Goal: Task Accomplishment & Management: Manage account settings

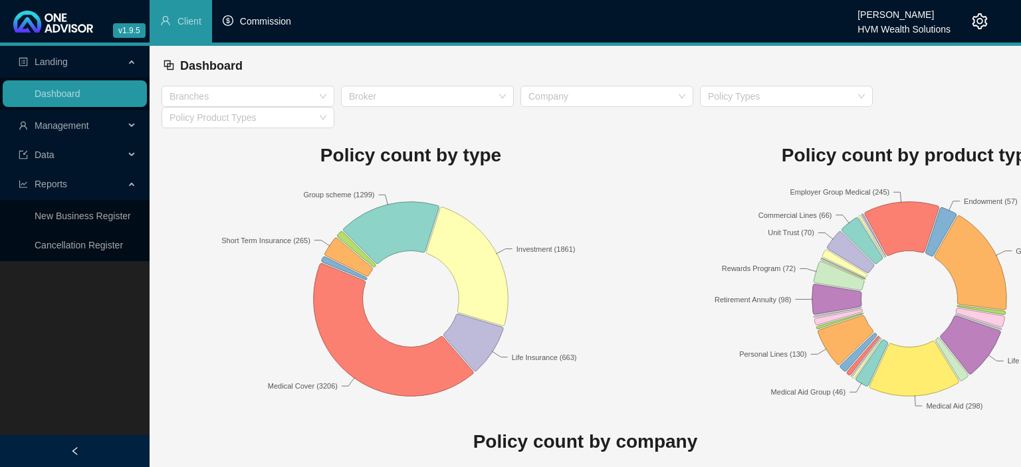
click at [278, 25] on span "Commission" at bounding box center [265, 21] width 51 height 11
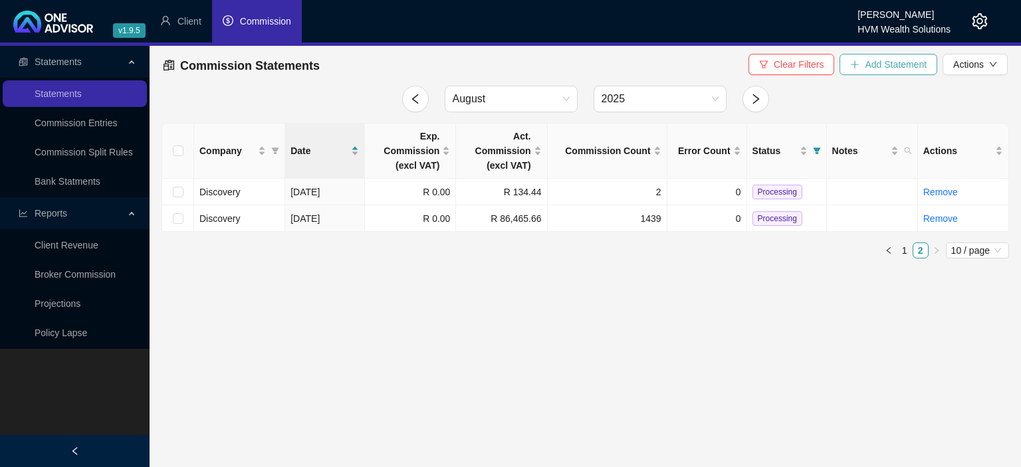
click at [859, 63] on icon "plus" at bounding box center [854, 64] width 9 height 9
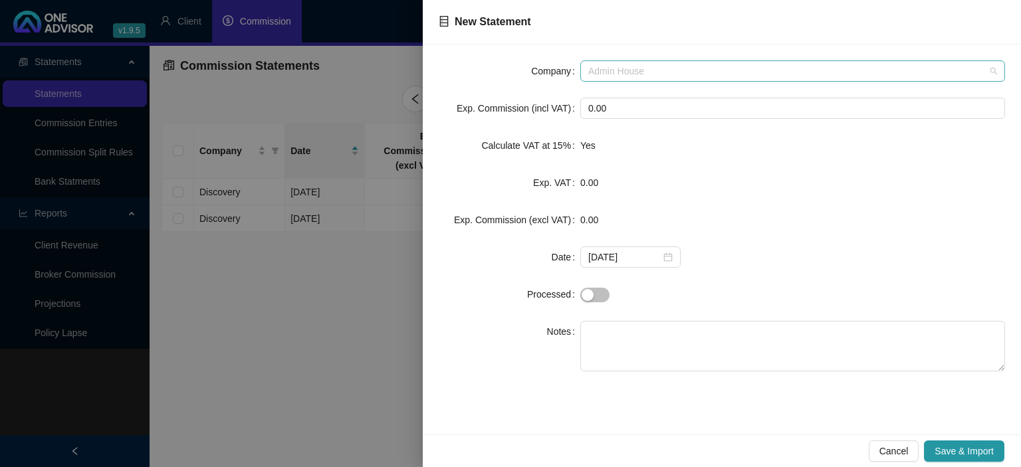
click at [624, 74] on span "Admin House" at bounding box center [792, 71] width 409 height 20
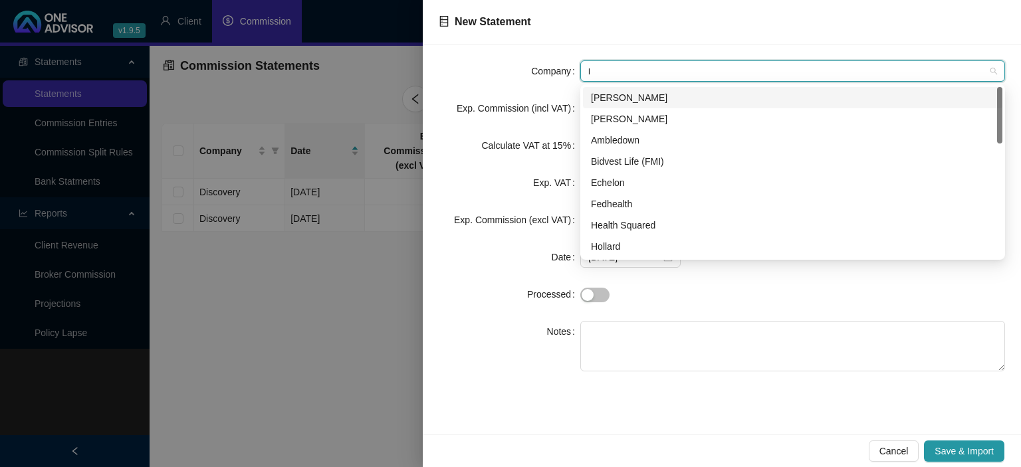
type input "li"
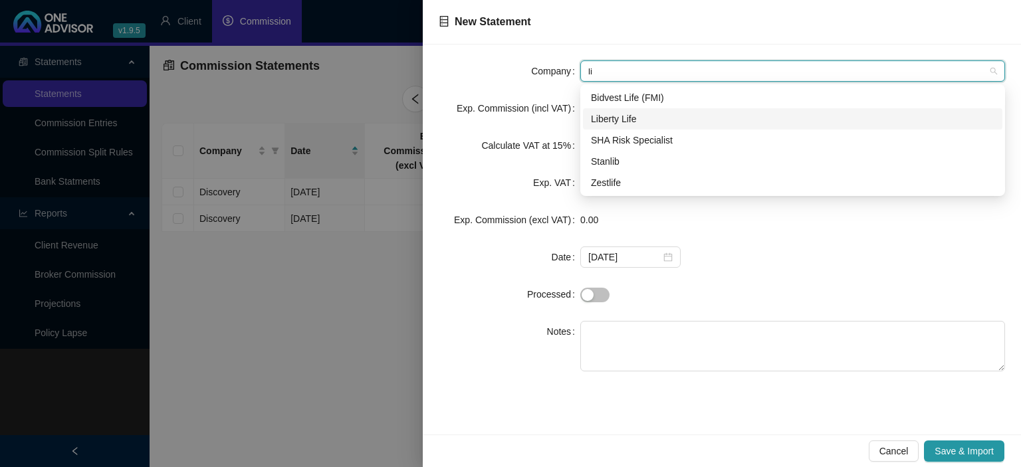
click at [629, 119] on div "Liberty Life" at bounding box center [792, 119] width 403 height 15
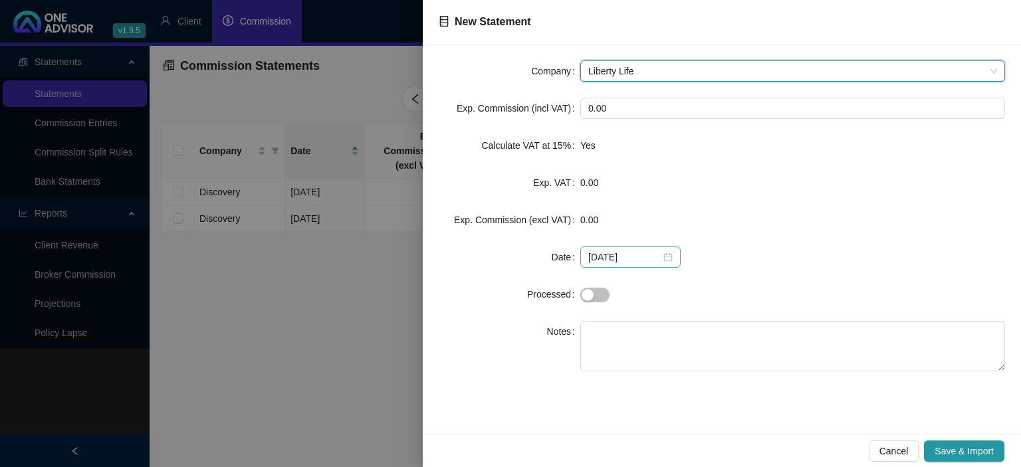
click at [663, 257] on div "[DATE]" at bounding box center [630, 257] width 84 height 15
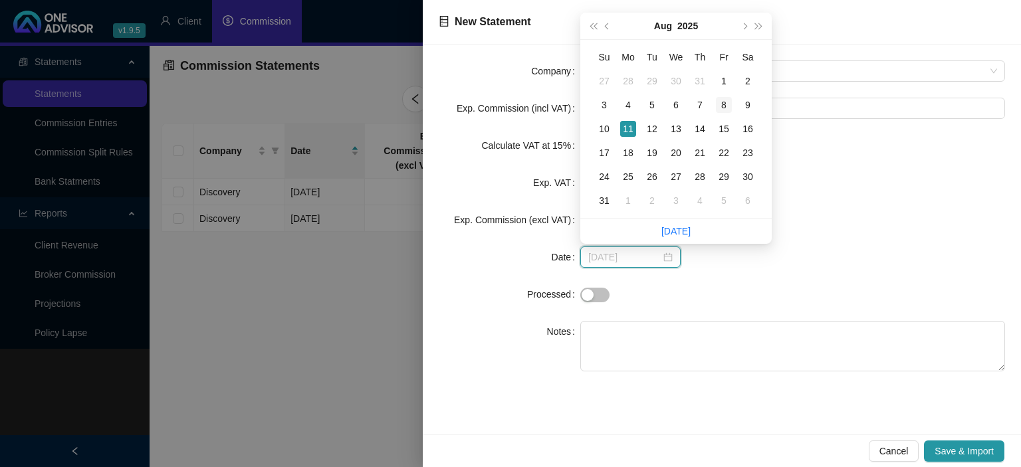
type input "[DATE]"
click at [719, 108] on div "8" at bounding box center [724, 105] width 16 height 16
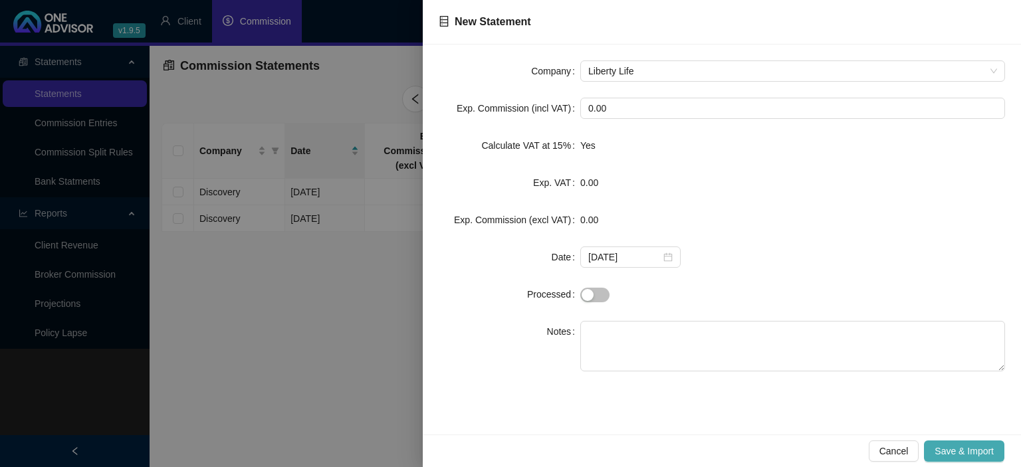
click at [937, 448] on span "Save & Import" at bounding box center [963, 451] width 59 height 15
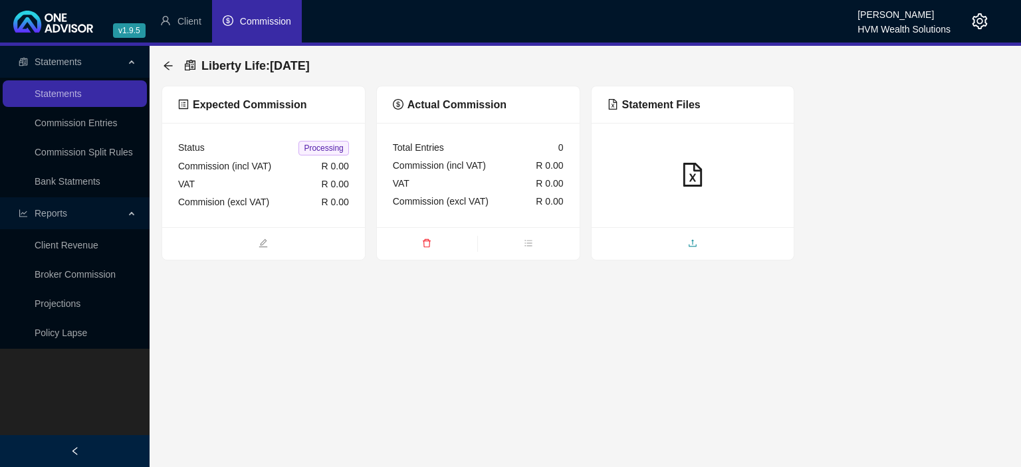
click at [677, 241] on span "upload" at bounding box center [693, 244] width 203 height 15
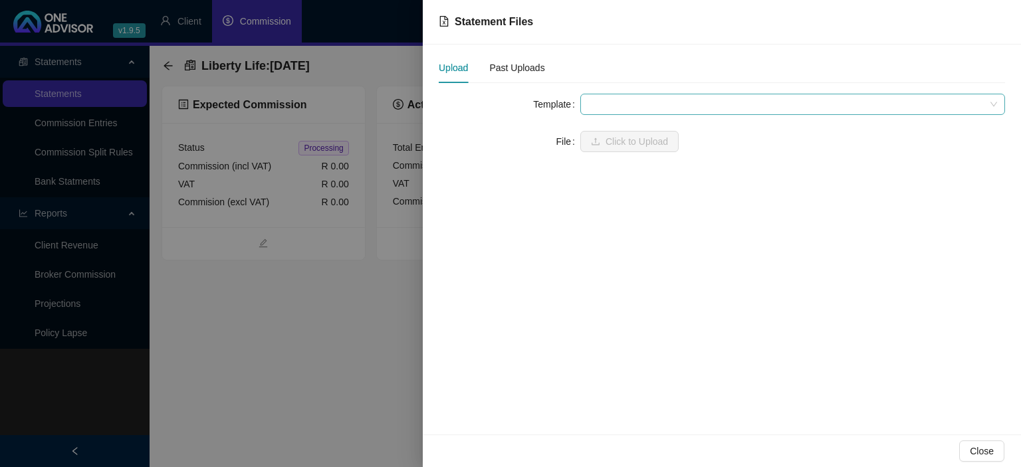
click at [610, 102] on span at bounding box center [792, 104] width 409 height 20
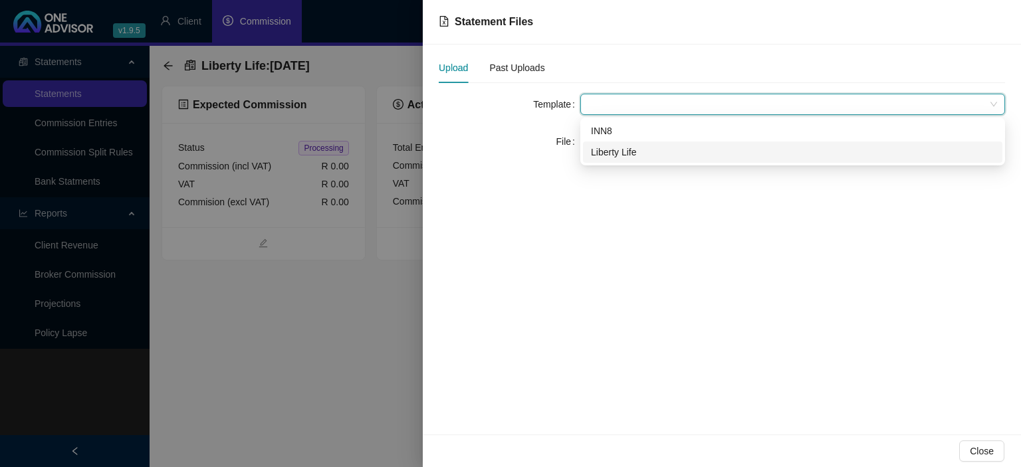
click at [609, 157] on div "Liberty Life" at bounding box center [792, 152] width 403 height 15
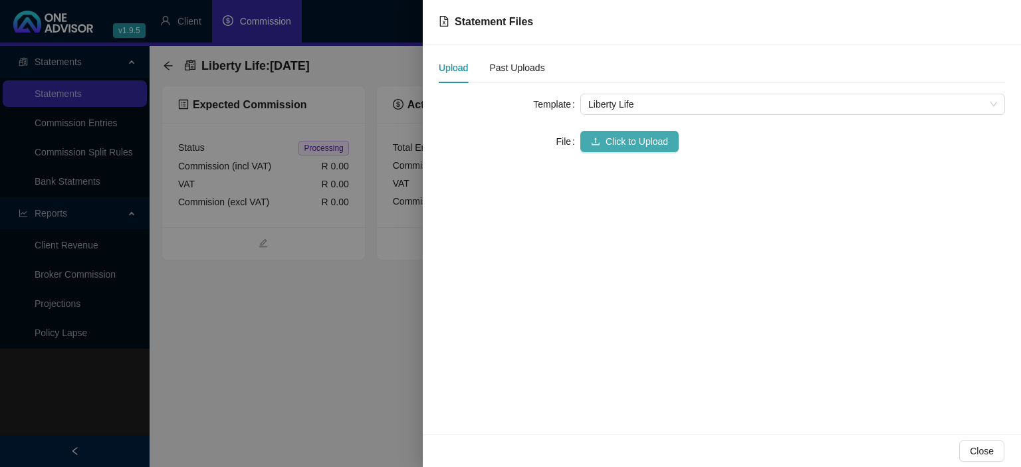
click at [606, 148] on span "Click to Upload" at bounding box center [636, 141] width 62 height 15
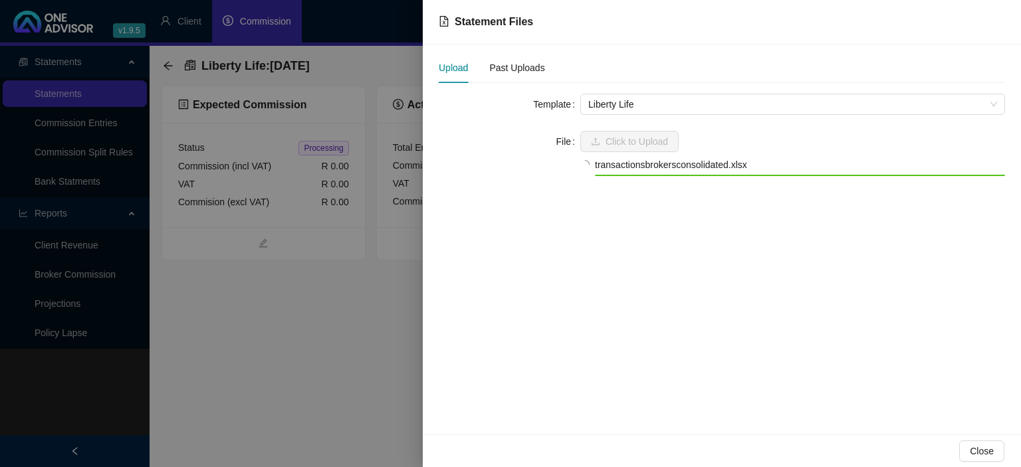
click at [304, 324] on div at bounding box center [510, 233] width 1021 height 467
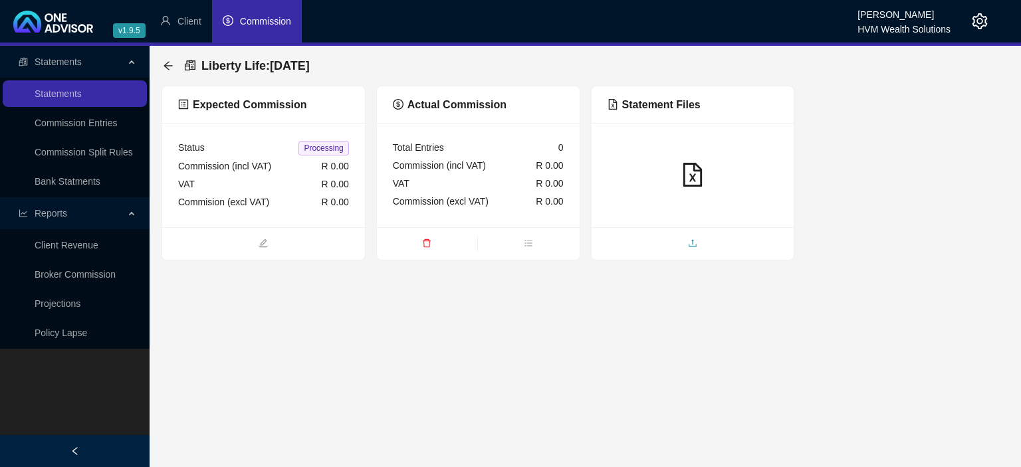
click at [652, 245] on span "upload" at bounding box center [693, 244] width 203 height 15
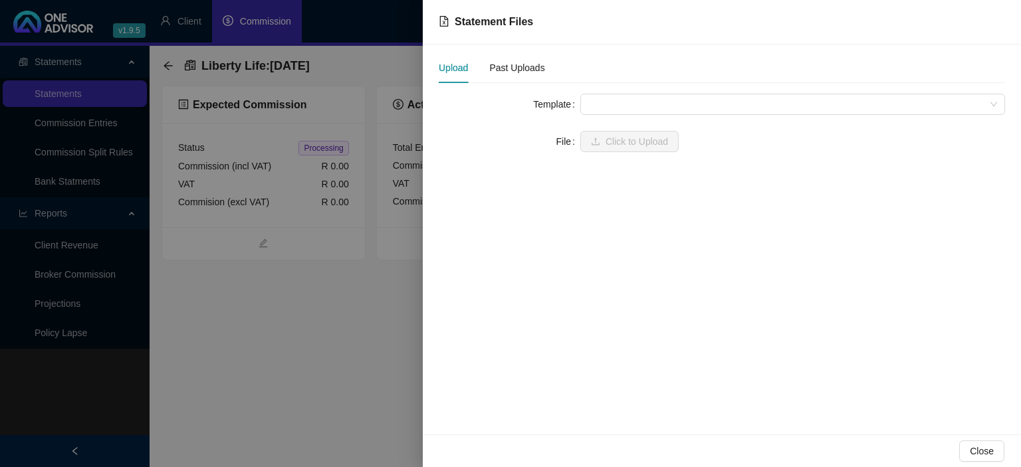
click at [331, 355] on div at bounding box center [510, 233] width 1021 height 467
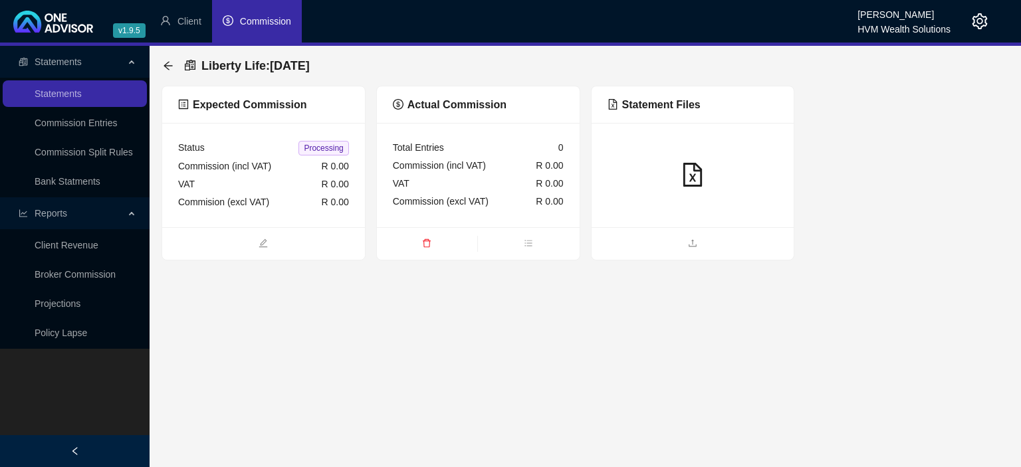
click at [701, 254] on ul at bounding box center [693, 243] width 203 height 33
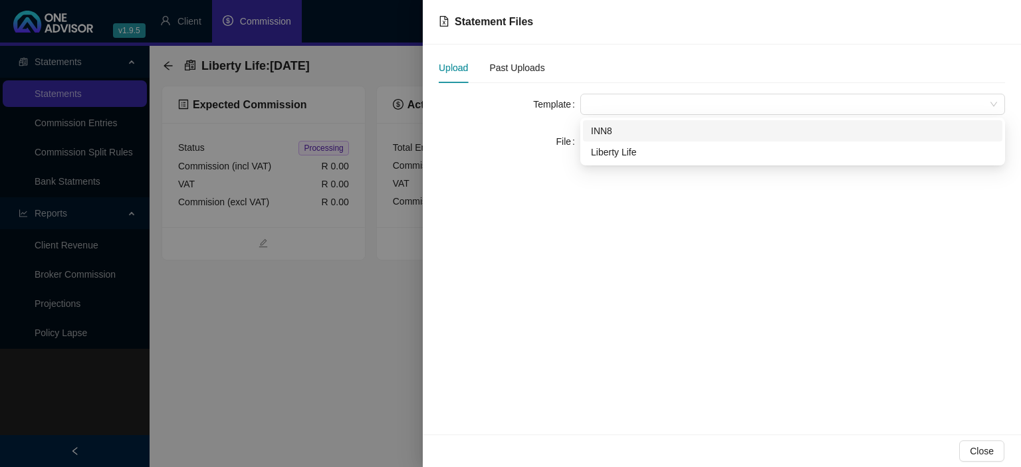
click at [607, 106] on span at bounding box center [792, 104] width 409 height 20
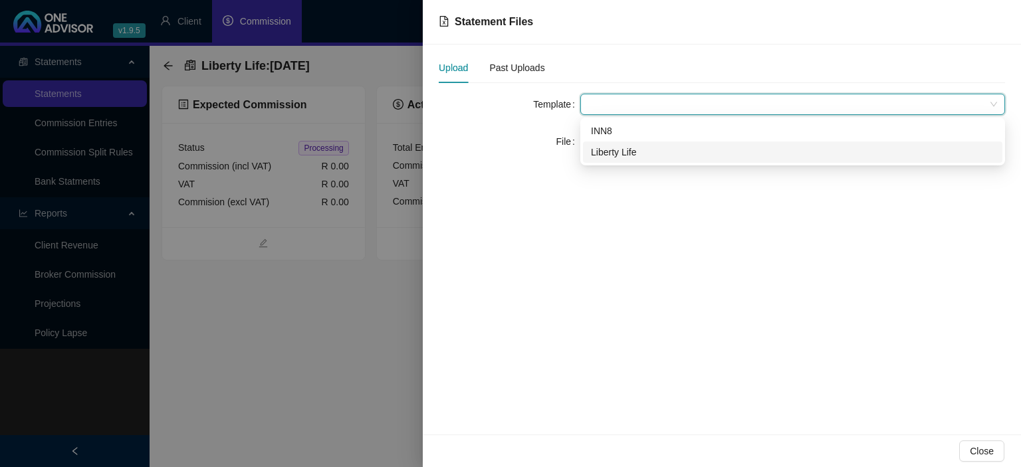
click at [610, 156] on div "Liberty Life" at bounding box center [792, 152] width 403 height 15
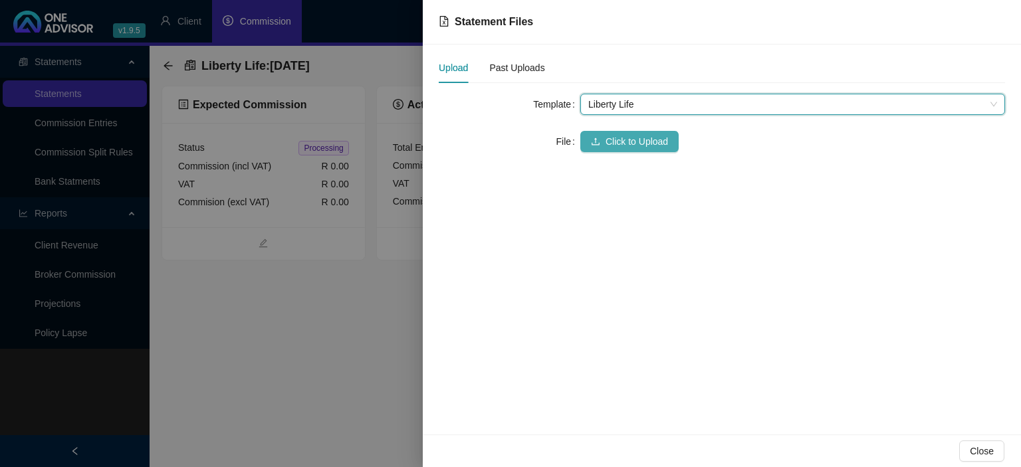
click at [604, 140] on button "Click to Upload" at bounding box center [629, 141] width 98 height 21
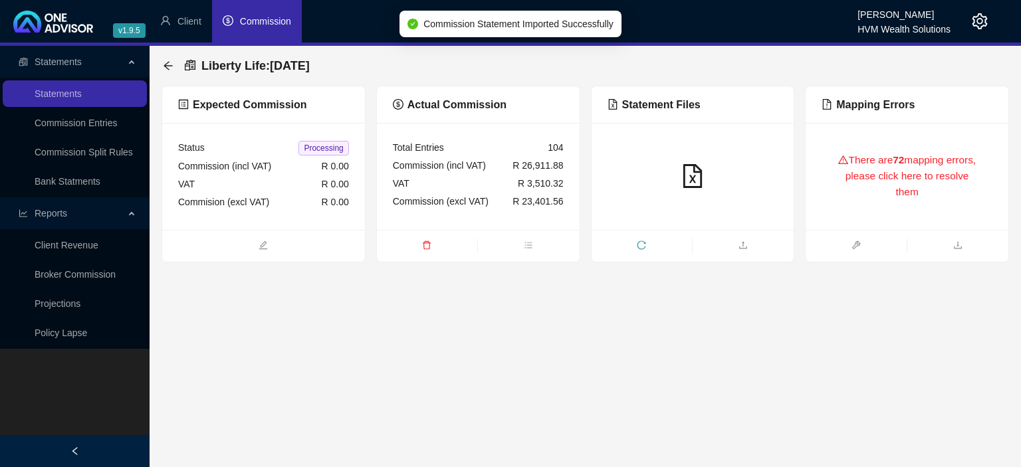
click at [913, 207] on div "There are 72 mapping errors, please click here to resolve them" at bounding box center [906, 176] width 171 height 75
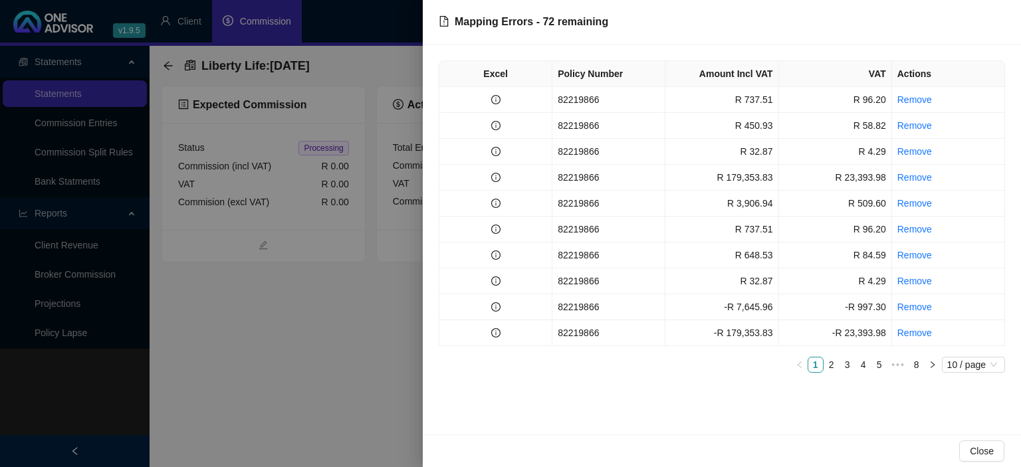
click at [374, 395] on div at bounding box center [510, 233] width 1021 height 467
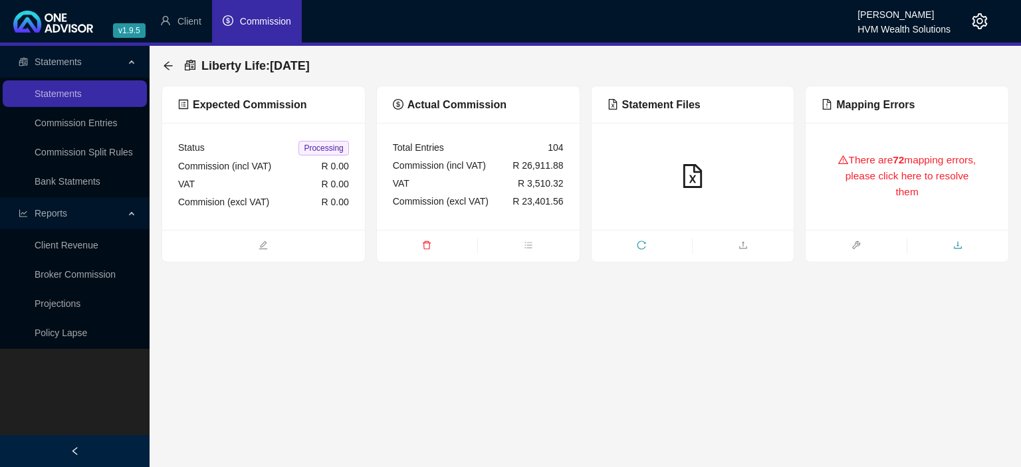
click at [960, 246] on icon "download" at bounding box center [957, 245] width 9 height 9
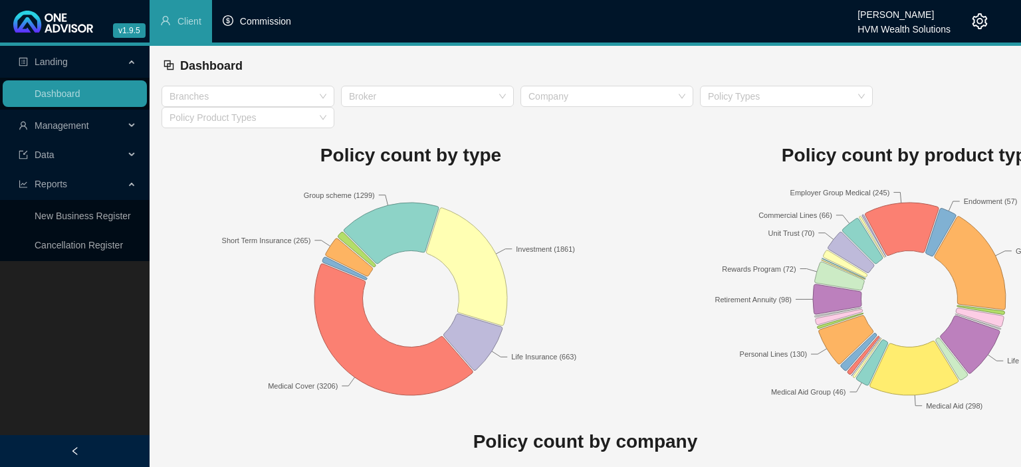
click at [239, 15] on li "Commission" at bounding box center [257, 21] width 90 height 43
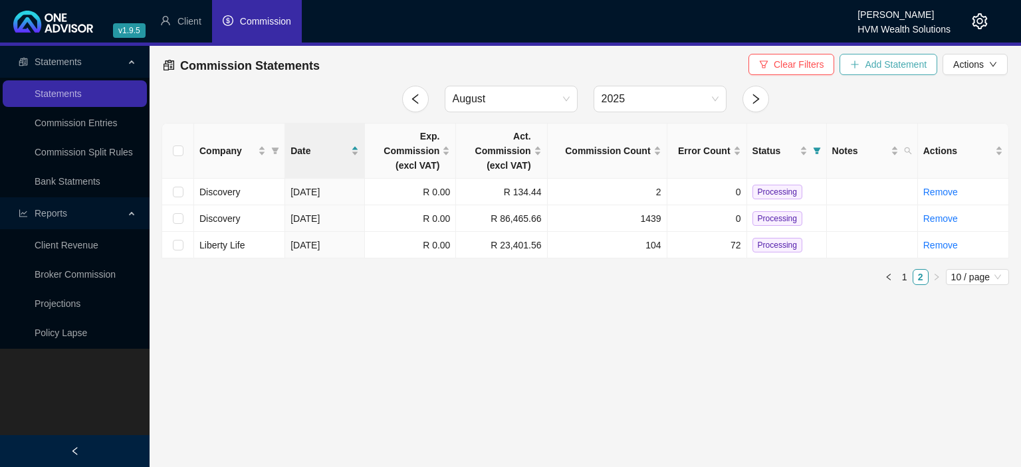
click at [899, 68] on span "Add Statement" at bounding box center [896, 64] width 62 height 15
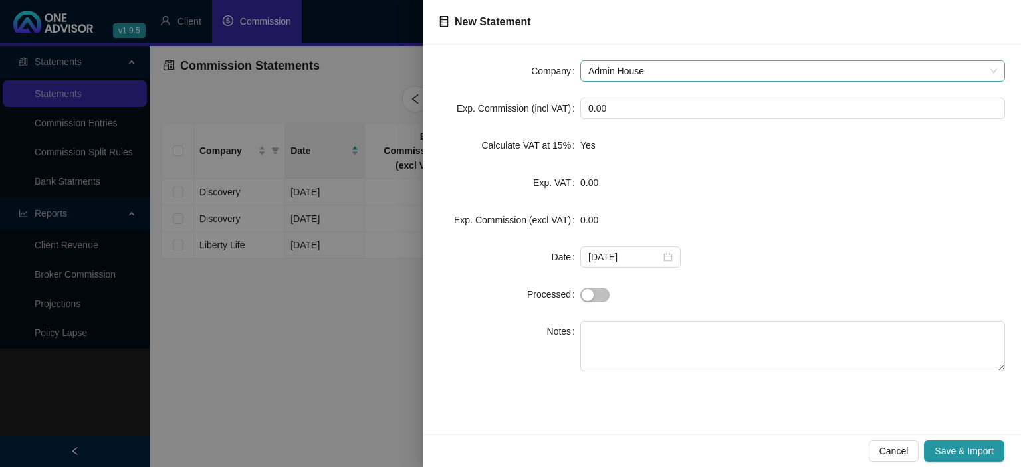
click at [617, 75] on span "Admin House" at bounding box center [792, 71] width 409 height 20
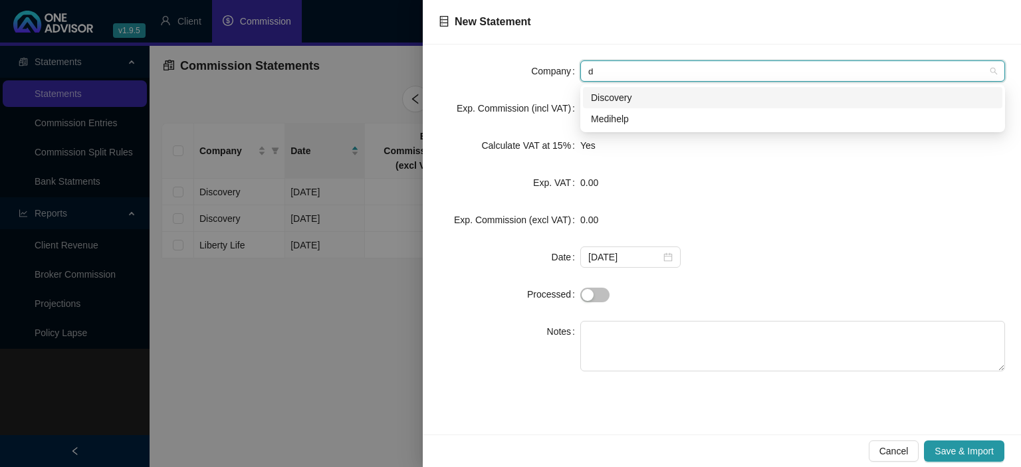
type input "di"
click at [621, 92] on div "Discovery" at bounding box center [792, 97] width 403 height 15
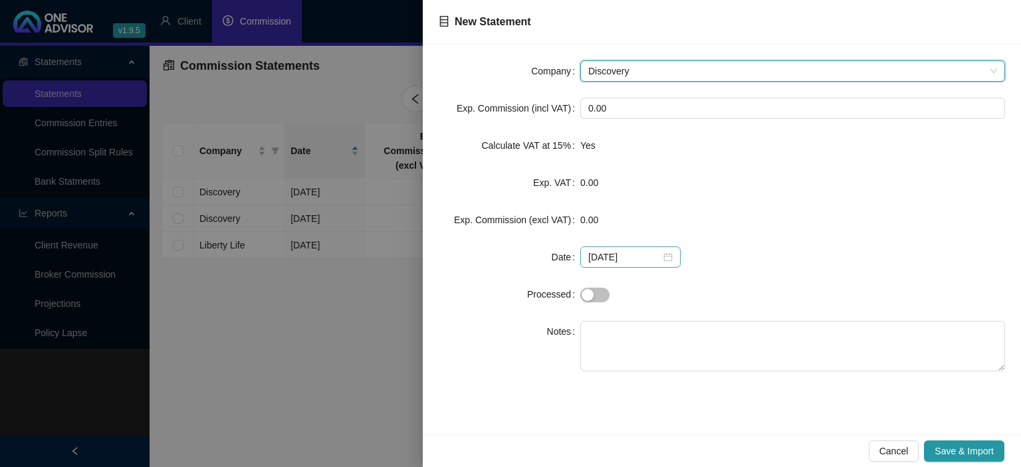
click at [666, 258] on div "[DATE]" at bounding box center [630, 257] width 84 height 15
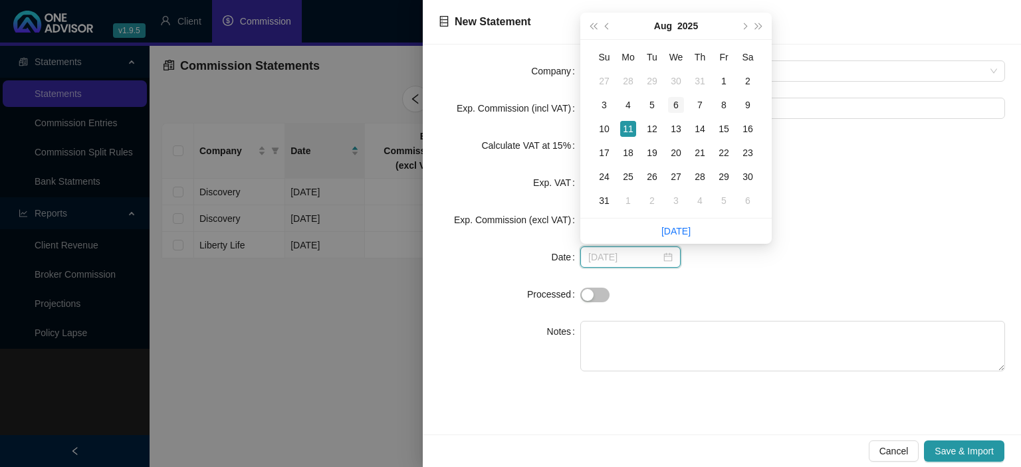
type input "[DATE]"
click at [679, 106] on div "6" at bounding box center [676, 105] width 16 height 16
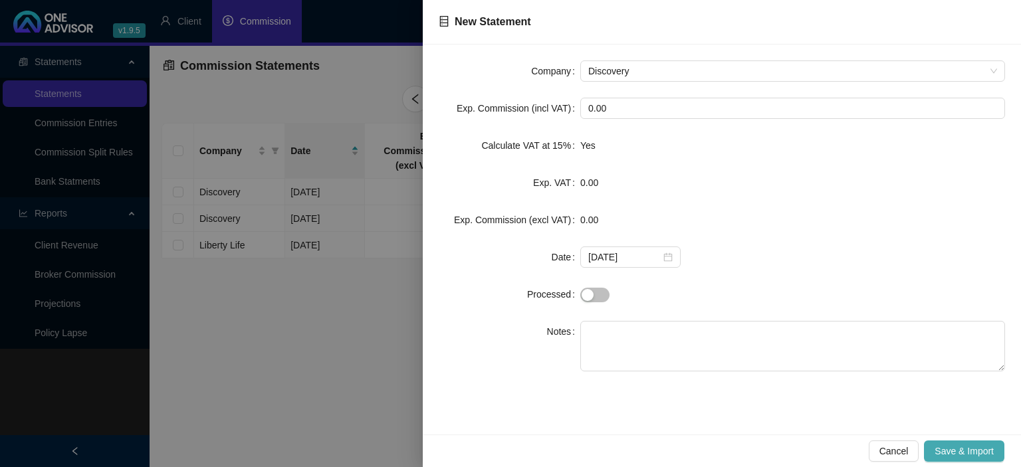
click at [958, 456] on span "Save & Import" at bounding box center [963, 451] width 59 height 15
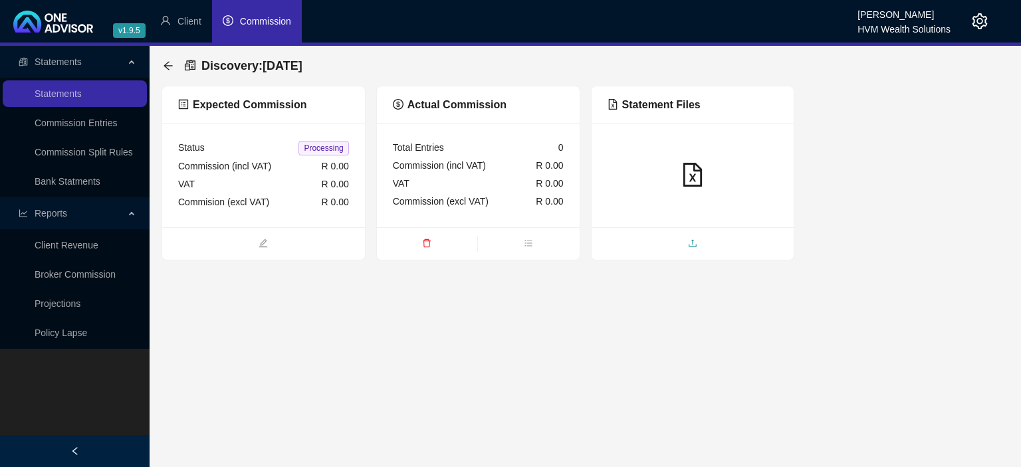
click at [675, 245] on span "upload" at bounding box center [693, 244] width 203 height 15
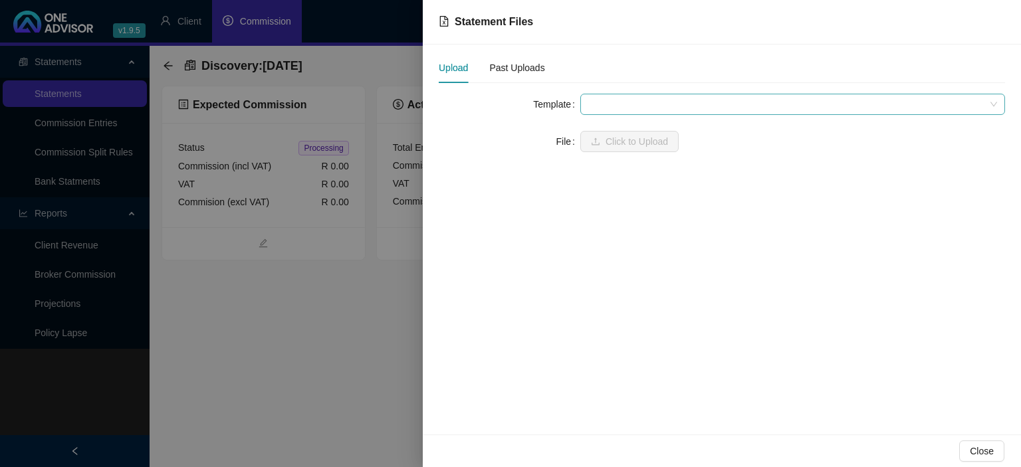
click at [641, 103] on span at bounding box center [792, 104] width 409 height 20
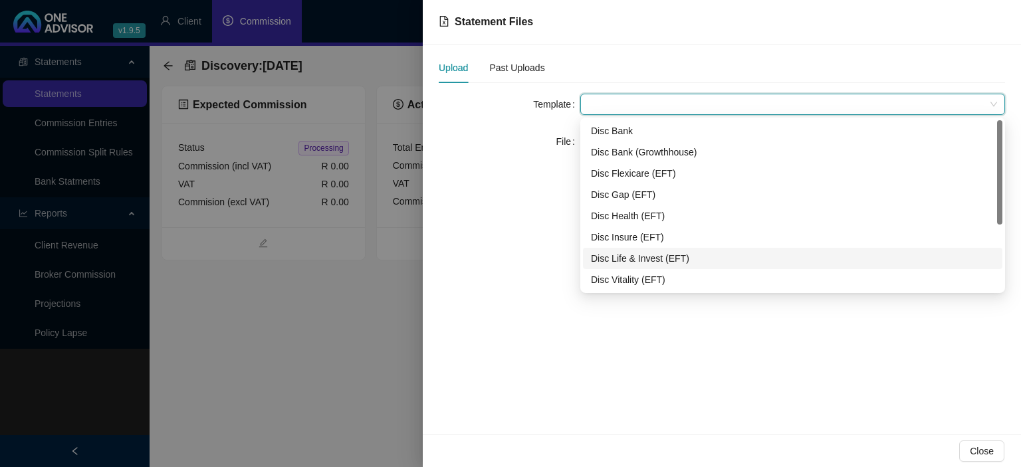
click at [637, 254] on div "Disc Life & Invest (EFT)" at bounding box center [792, 258] width 403 height 15
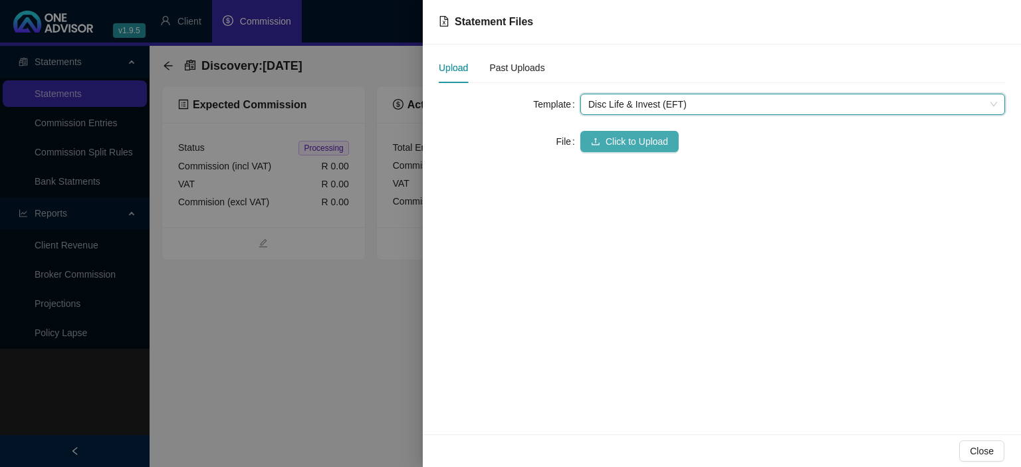
click at [609, 148] on span "Click to Upload" at bounding box center [636, 141] width 62 height 15
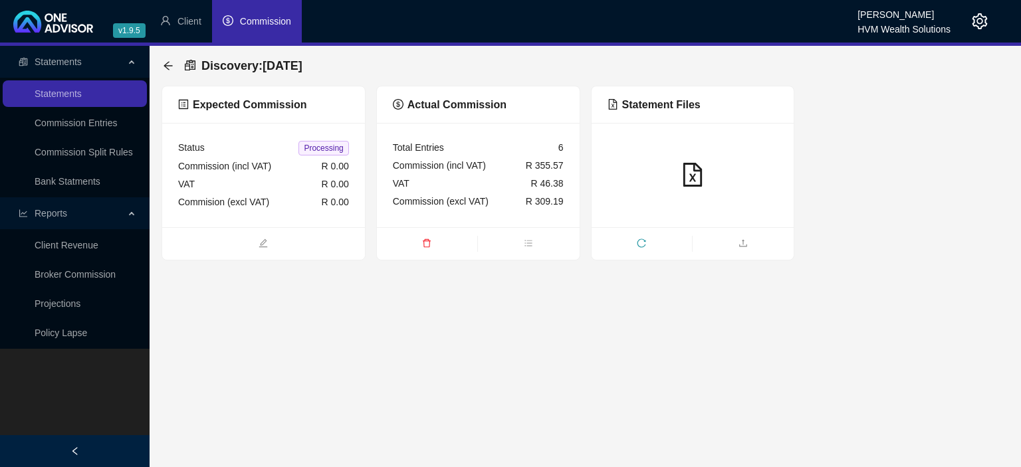
click at [161, 68] on div "Discovery : [DATE] Expected Commission Status Processing Commission (incl VAT) …" at bounding box center [585, 153] width 871 height 215
click at [164, 66] on icon "arrow-left" at bounding box center [168, 65] width 11 height 11
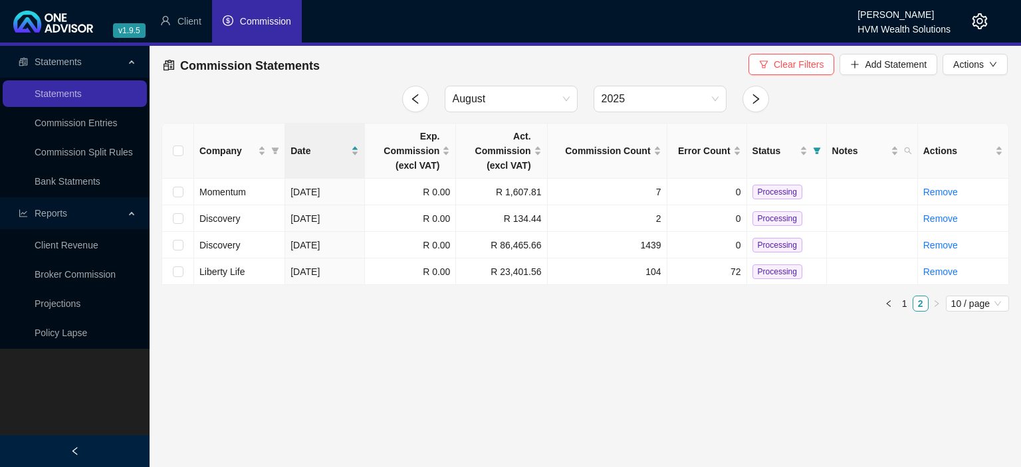
click at [985, 19] on icon "setting" at bounding box center [980, 21] width 16 height 16
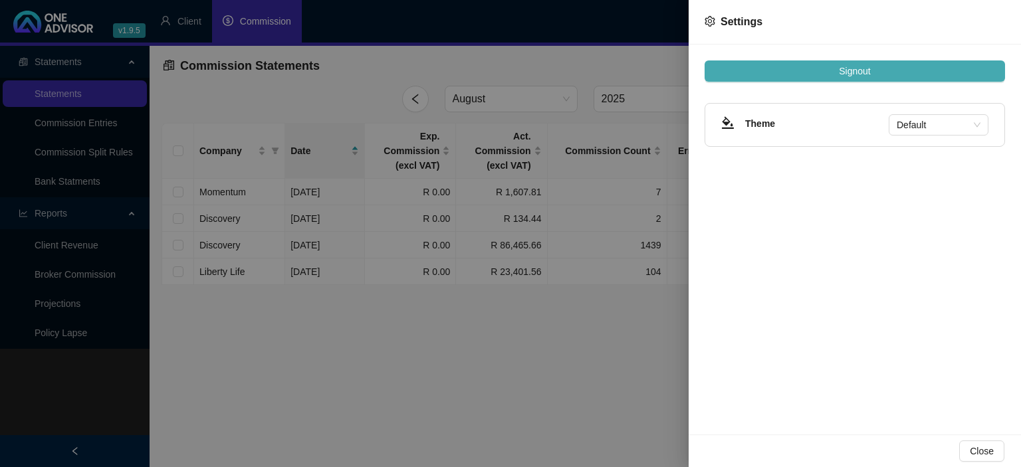
click at [881, 73] on button "Signout" at bounding box center [855, 70] width 300 height 21
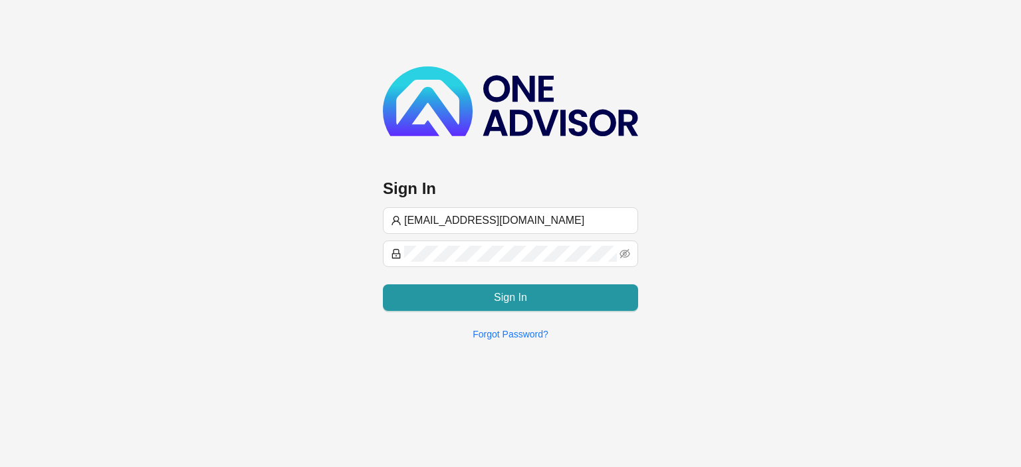
type input "[EMAIL_ADDRESS][DOMAIN_NAME]"
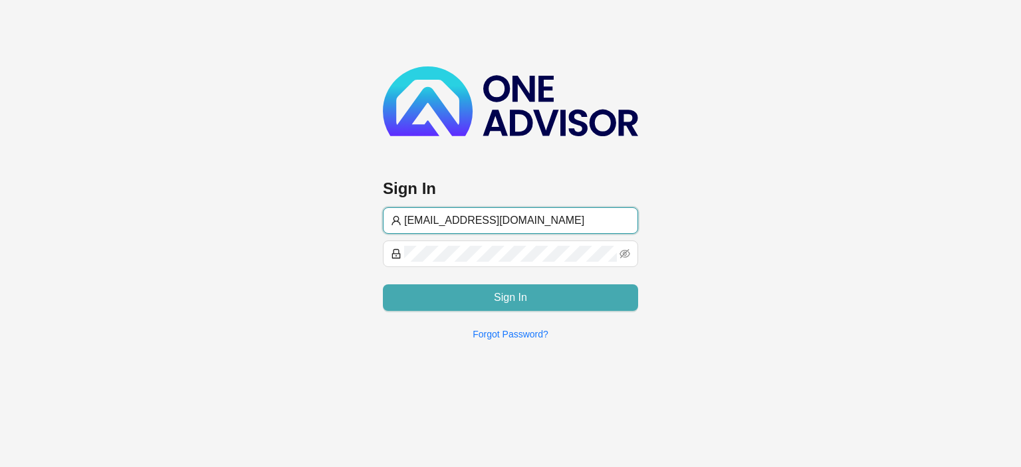
type input "[EMAIL_ADDRESS][DOMAIN_NAME]"
click at [481, 303] on button "Sign In" at bounding box center [510, 297] width 255 height 27
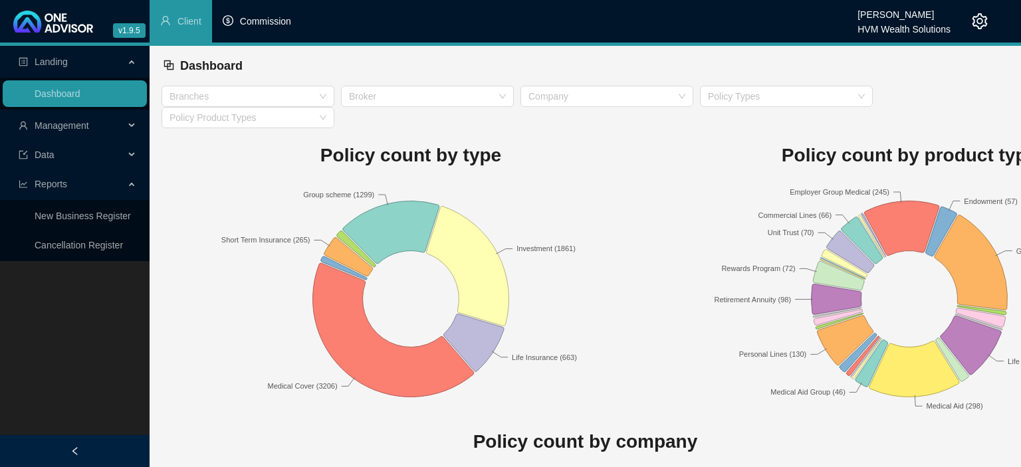
click at [253, 21] on span "Commission" at bounding box center [265, 21] width 51 height 11
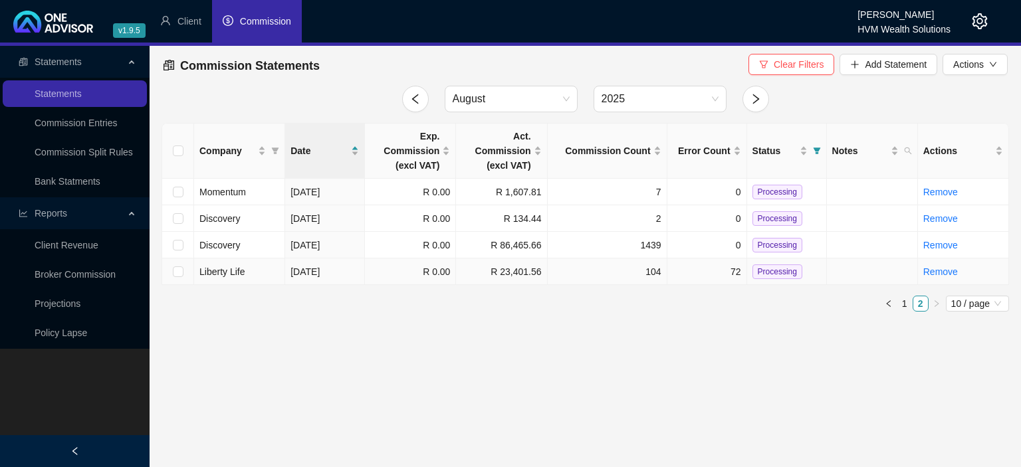
click at [395, 280] on td "R 0.00" at bounding box center [410, 272] width 91 height 27
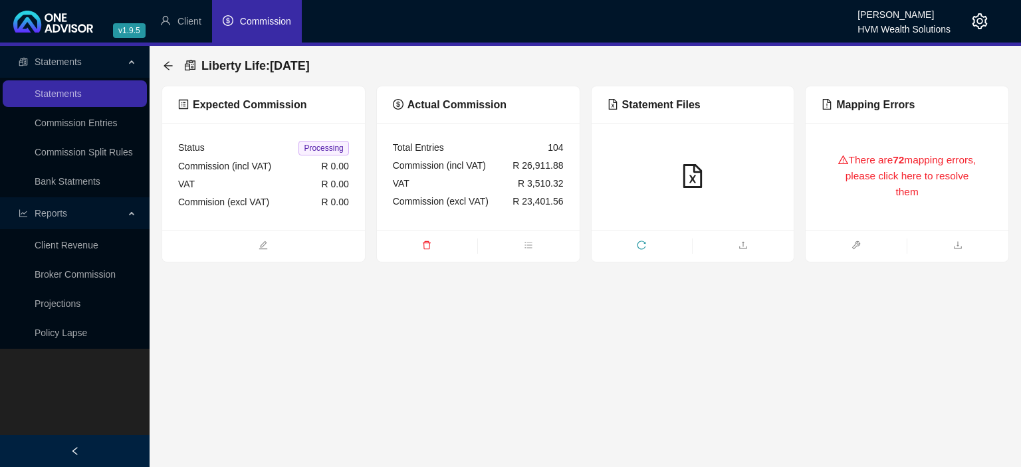
click at [835, 201] on div "There are 72 mapping errors, please click here to resolve them" at bounding box center [906, 176] width 171 height 75
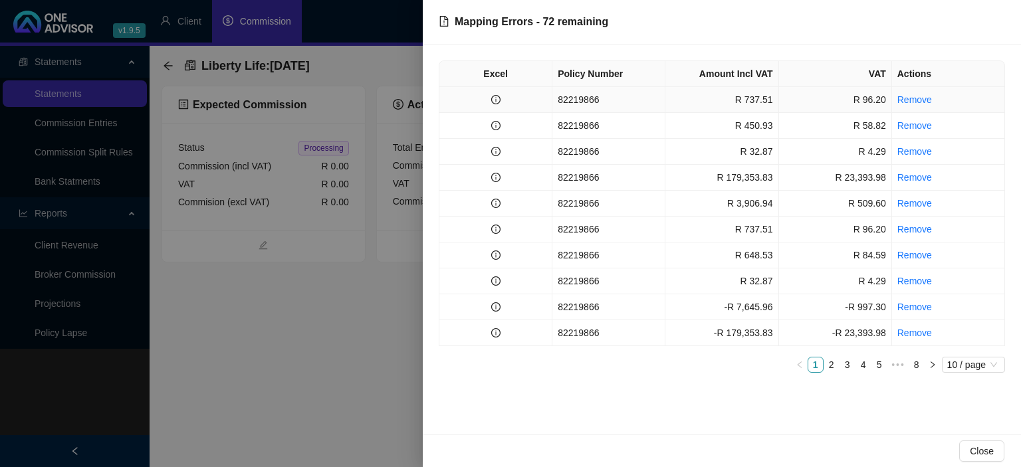
click at [621, 106] on td "82219866" at bounding box center [608, 100] width 113 height 26
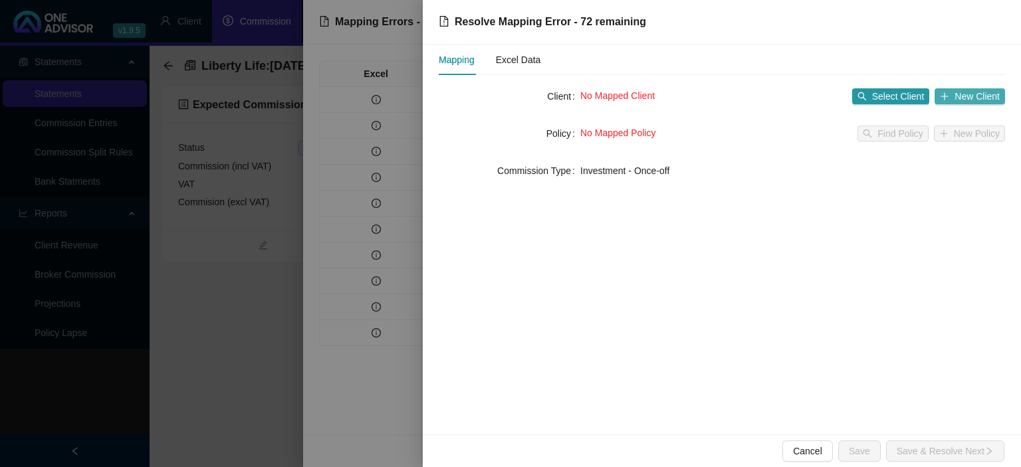
click at [948, 98] on icon "plus" at bounding box center [944, 96] width 9 height 9
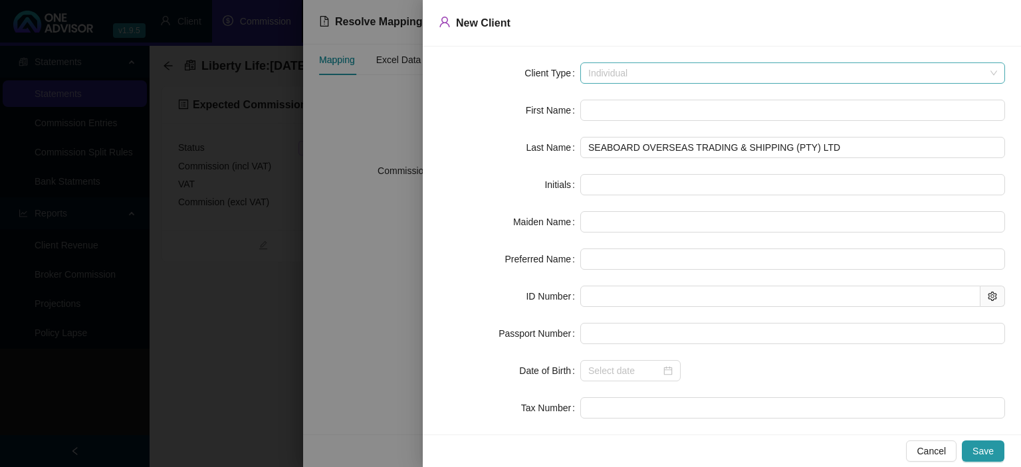
click at [625, 73] on span "Individual" at bounding box center [792, 73] width 409 height 20
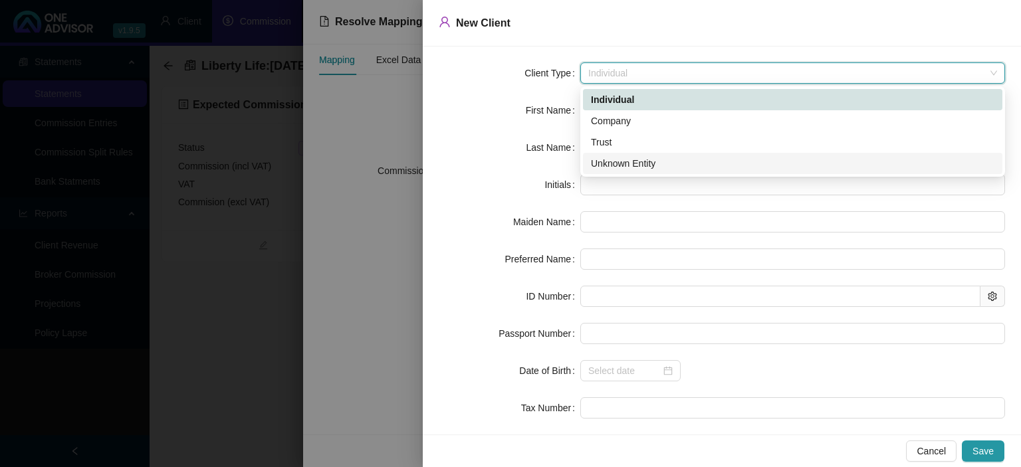
click at [623, 161] on div "Unknown Entity" at bounding box center [792, 163] width 403 height 15
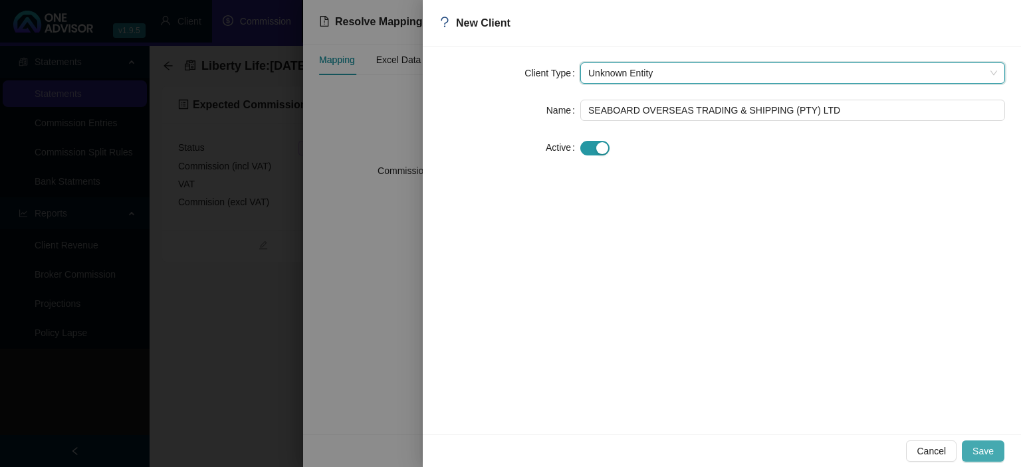
click at [987, 450] on span "Save" at bounding box center [982, 451] width 21 height 15
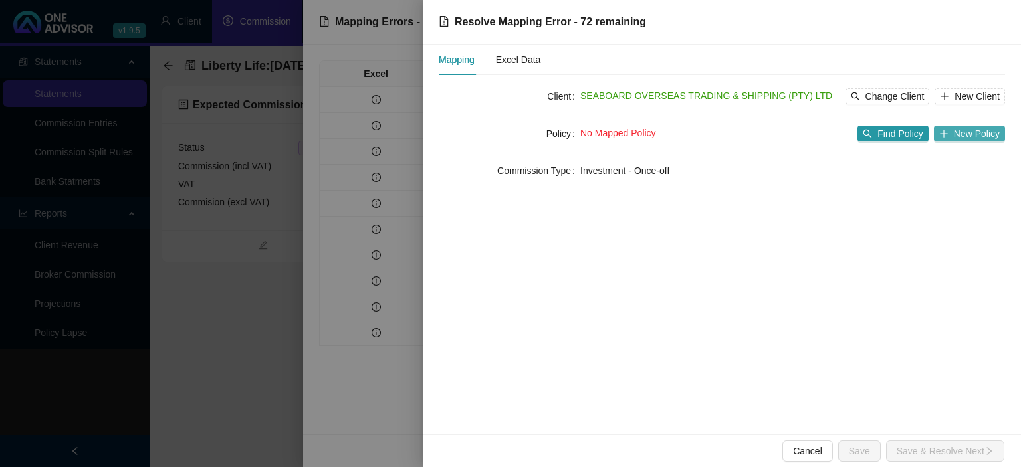
click at [945, 140] on button "New Policy" at bounding box center [969, 134] width 71 height 16
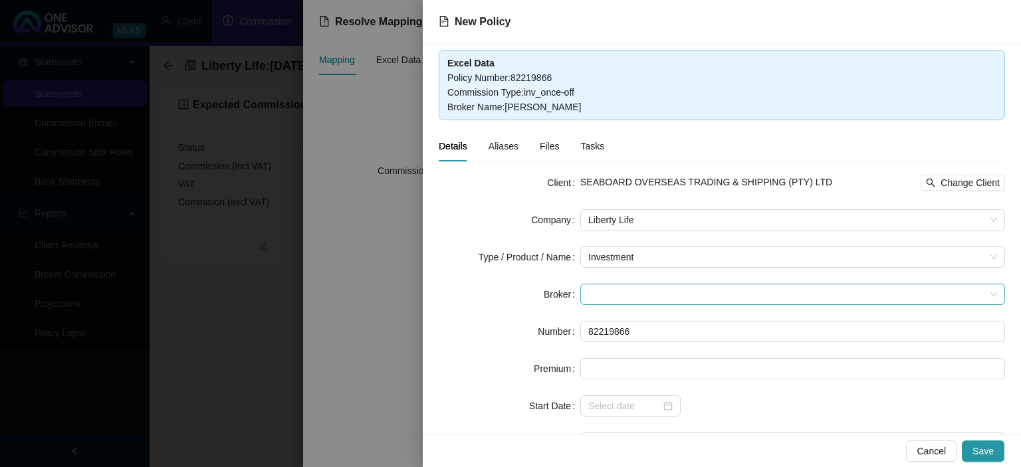
click at [617, 292] on span at bounding box center [792, 294] width 409 height 20
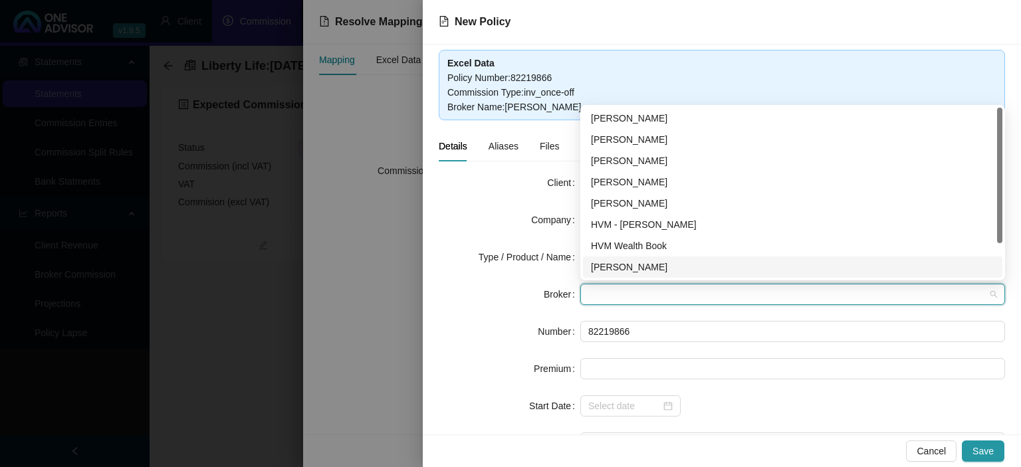
click at [615, 270] on div "Darryn Purtell" at bounding box center [792, 267] width 403 height 15
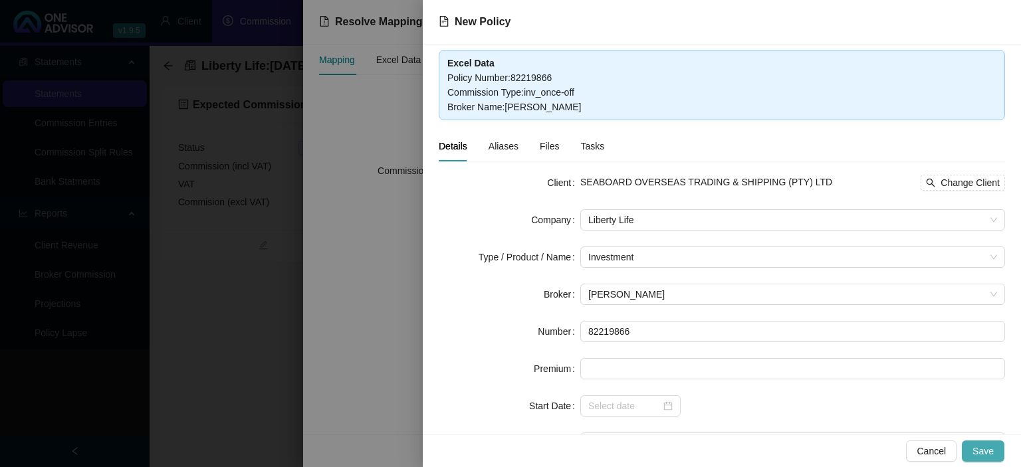
click at [984, 445] on span "Save" at bounding box center [982, 451] width 21 height 15
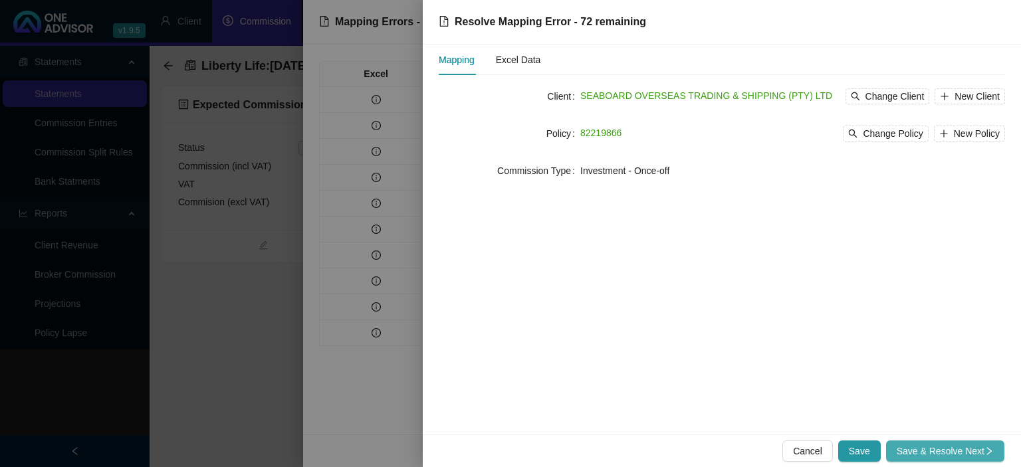
click at [976, 448] on span "Save & Resolve Next" at bounding box center [945, 451] width 97 height 15
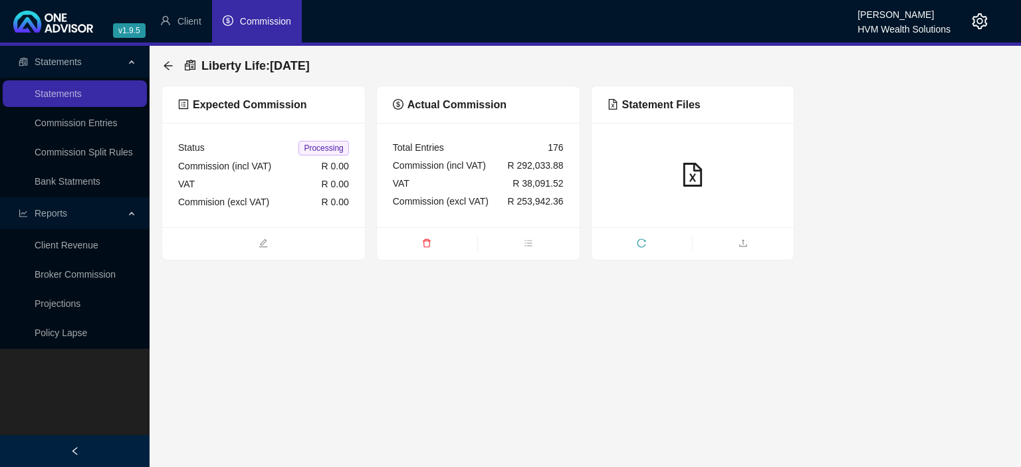
click at [660, 152] on div at bounding box center [693, 175] width 203 height 104
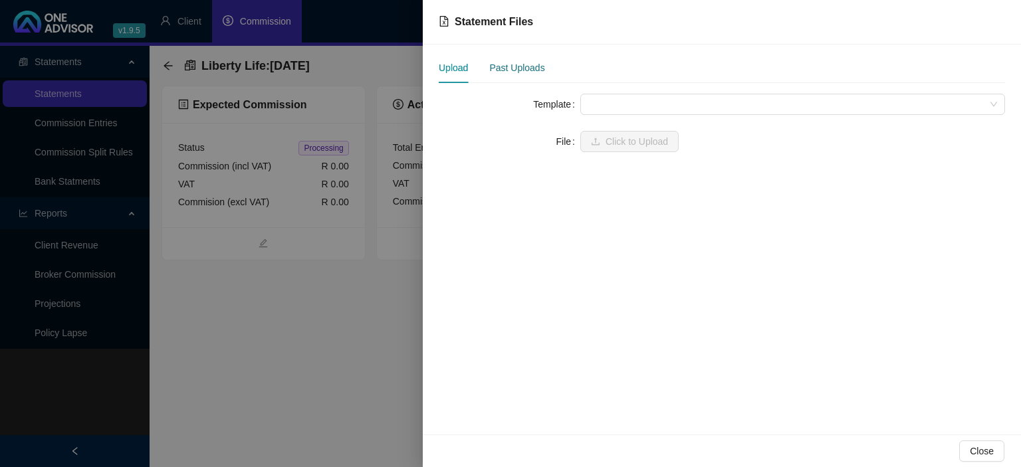
click at [526, 70] on div "Past Uploads" at bounding box center [516, 67] width 55 height 15
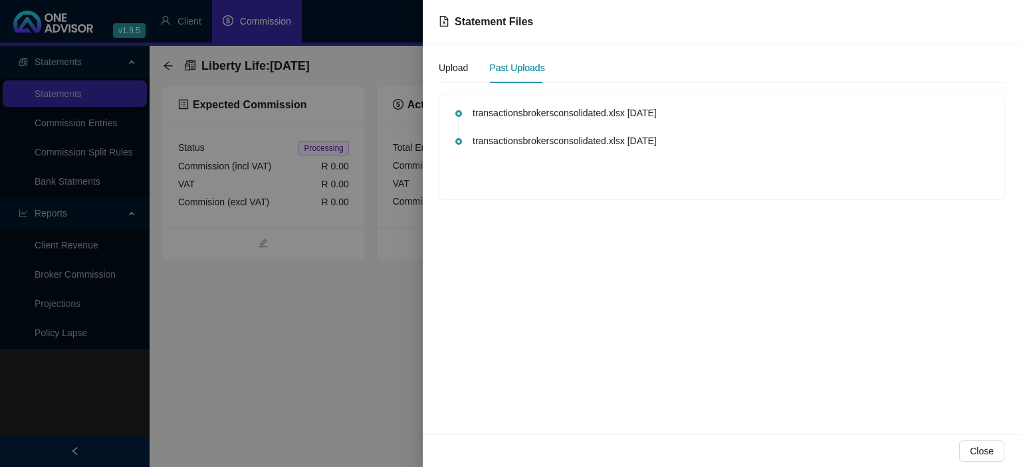
click at [377, 319] on div at bounding box center [510, 233] width 1021 height 467
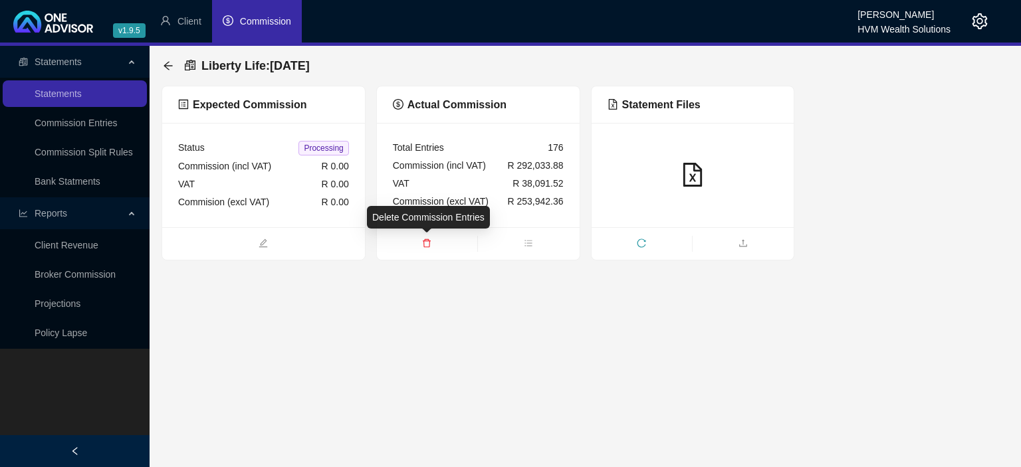
click at [429, 244] on icon "delete" at bounding box center [426, 243] width 9 height 9
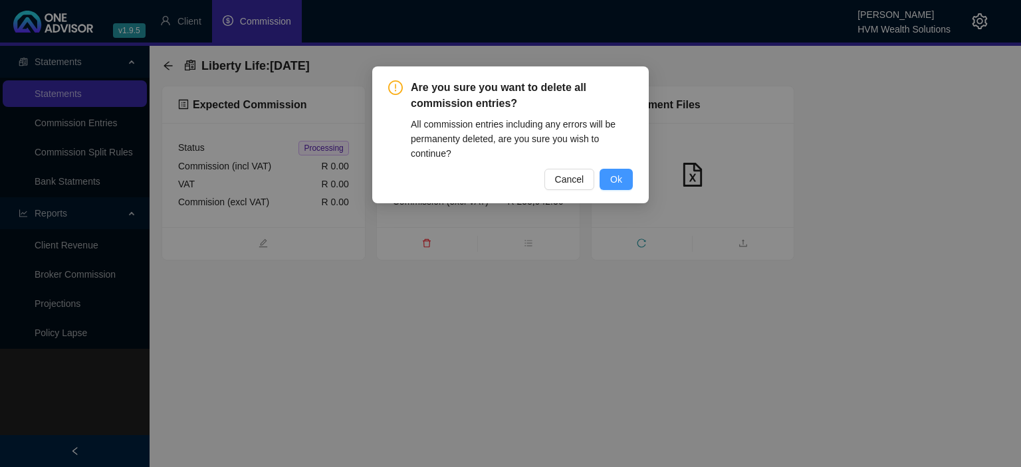
click at [610, 183] on button "Ok" at bounding box center [616, 179] width 33 height 21
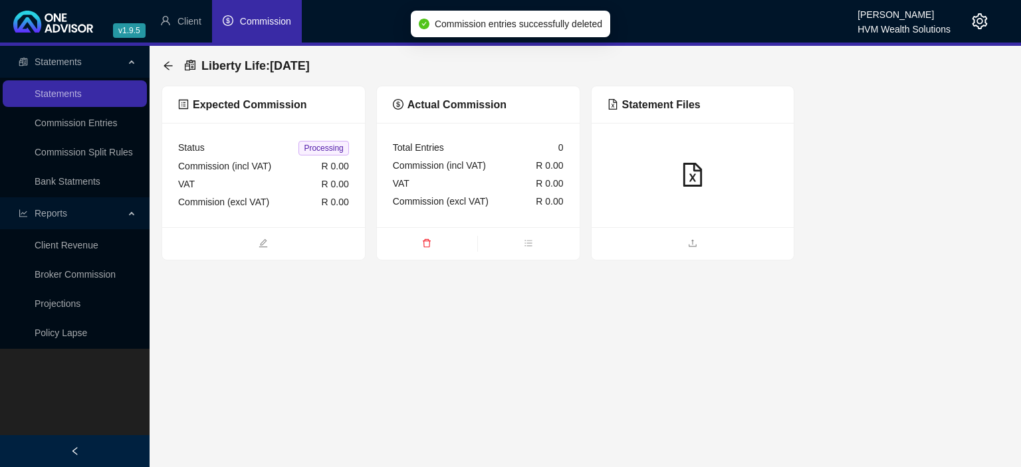
click at [697, 232] on ul at bounding box center [693, 243] width 203 height 33
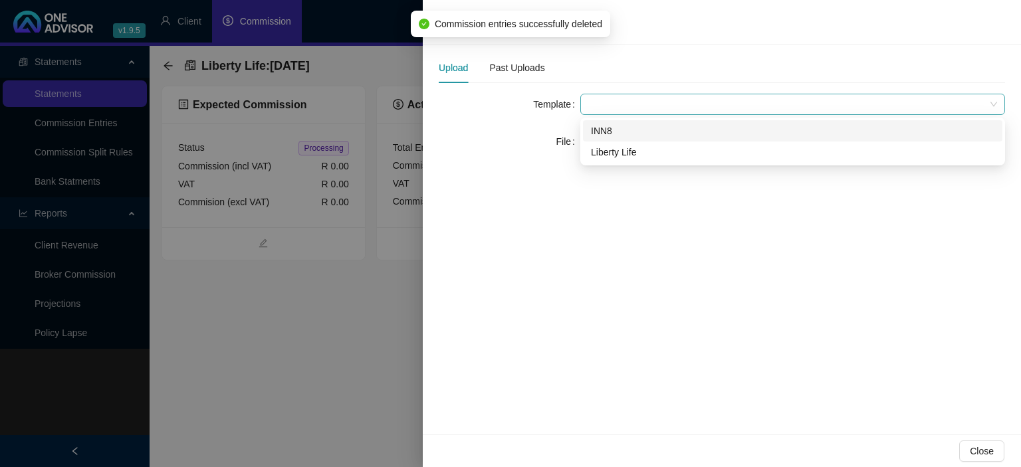
click at [615, 110] on span at bounding box center [792, 104] width 409 height 20
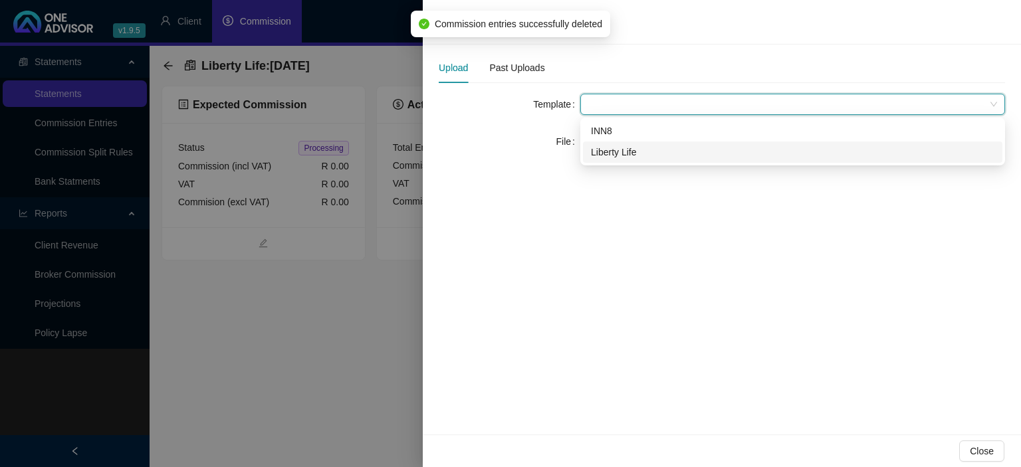
click at [613, 148] on div "Liberty Life" at bounding box center [792, 152] width 403 height 15
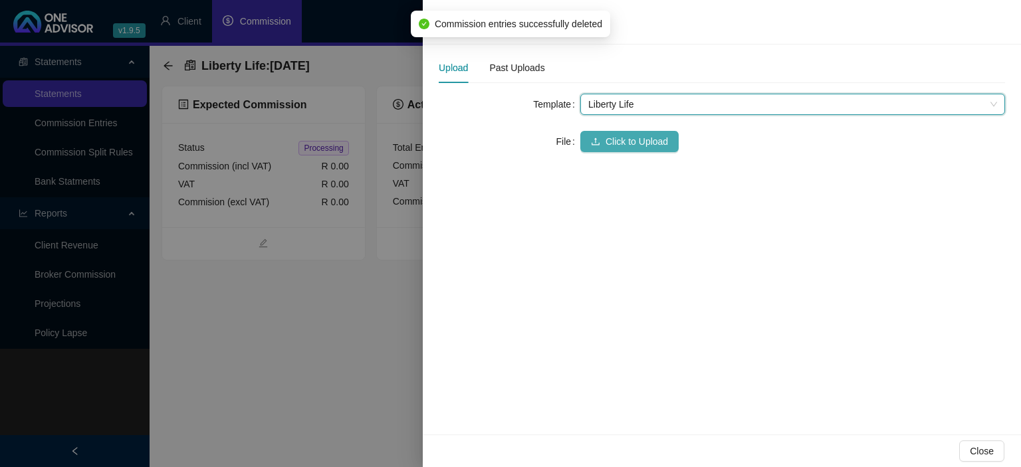
click at [607, 136] on span "Click to Upload" at bounding box center [636, 141] width 62 height 15
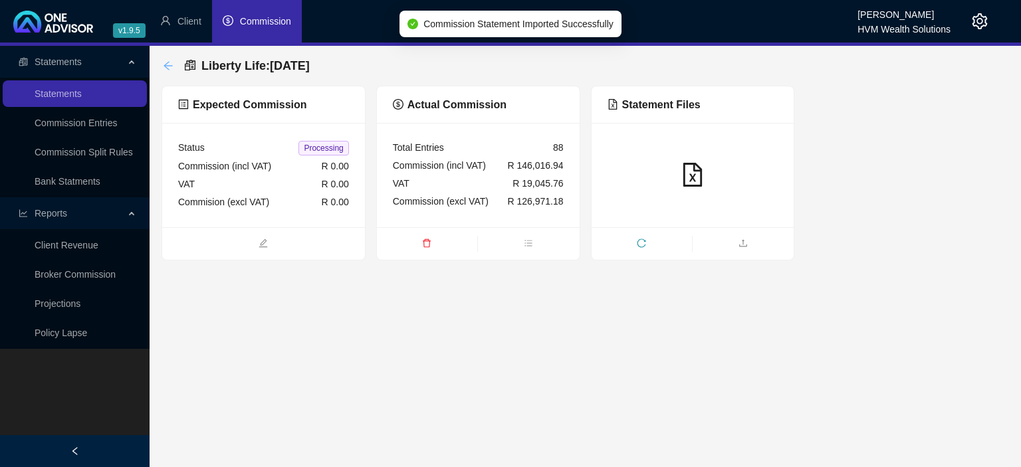
click at [167, 68] on icon "arrow-left" at bounding box center [168, 65] width 11 height 11
